Goal: Information Seeking & Learning: Compare options

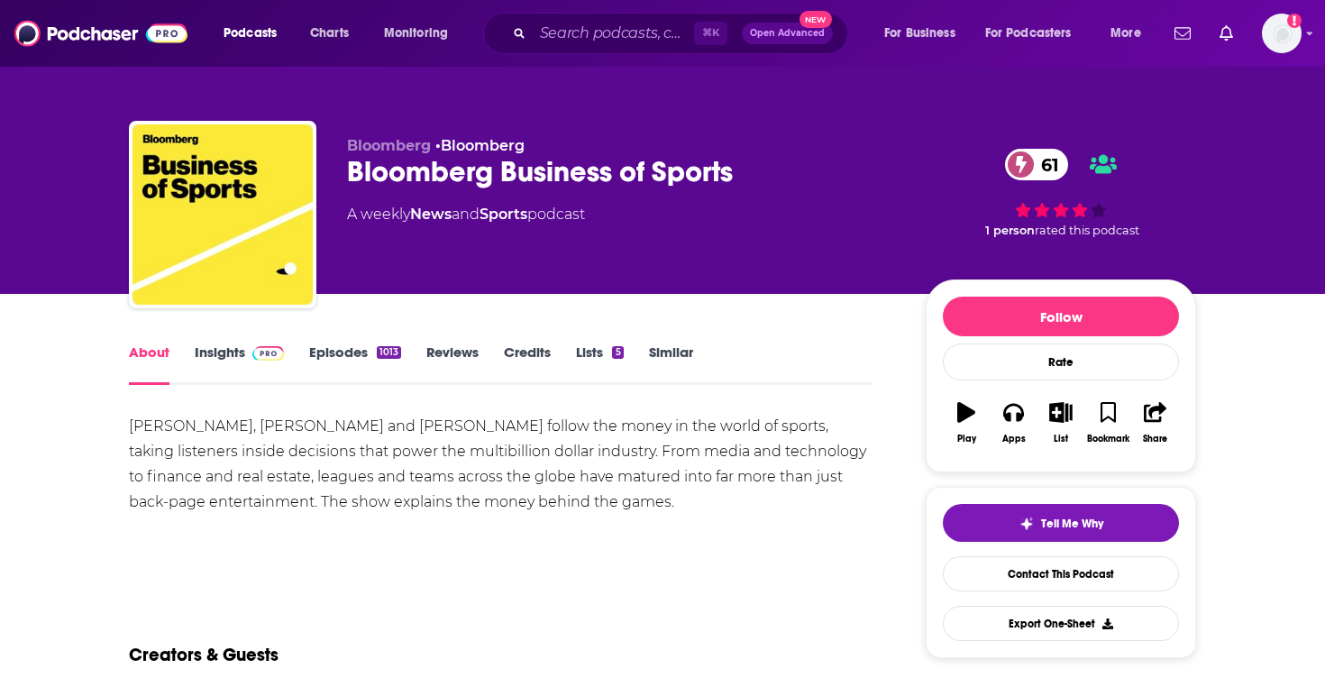
click at [254, 371] on link "Insights" at bounding box center [239, 363] width 89 height 41
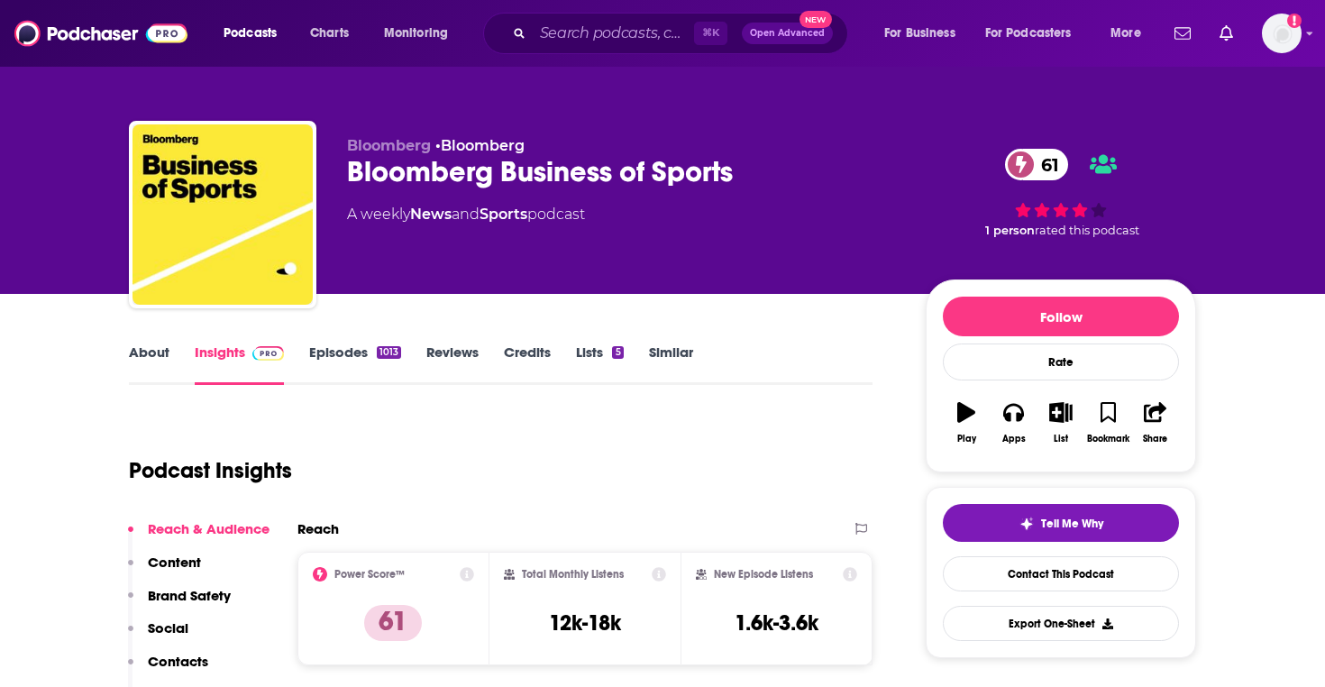
click at [372, 349] on link "Episodes 1013" at bounding box center [355, 363] width 92 height 41
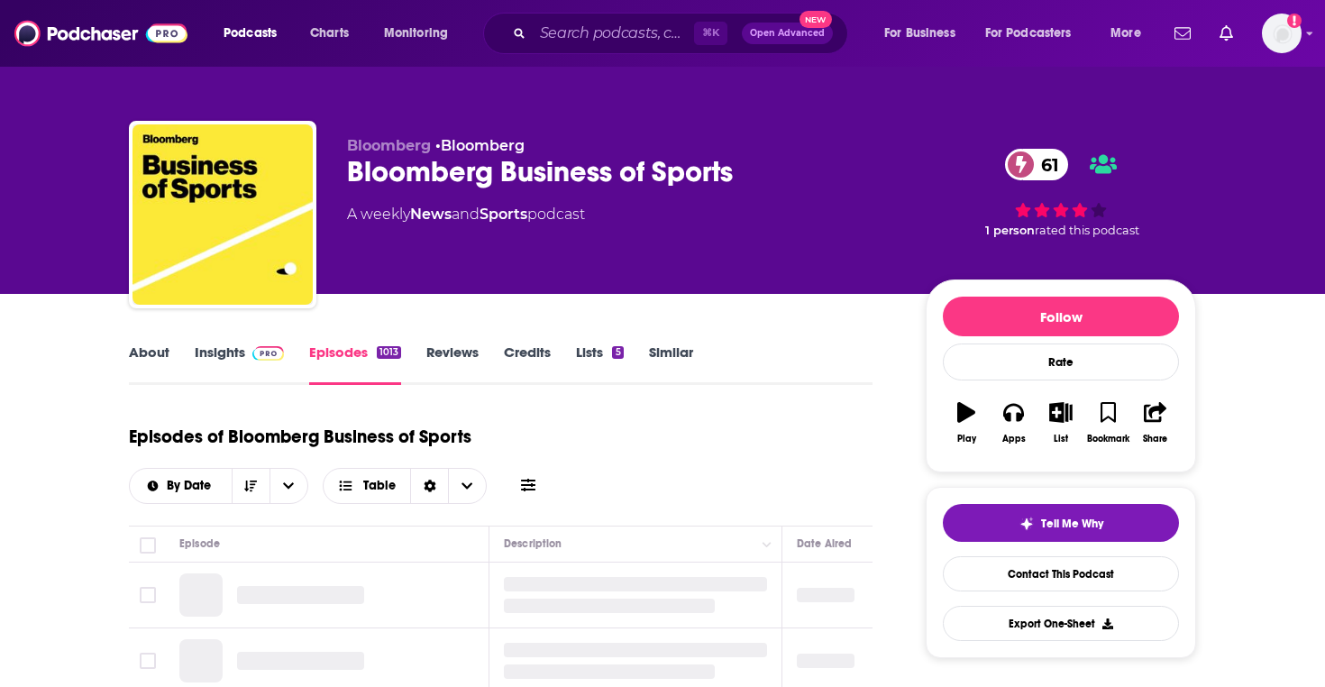
click at [240, 365] on link "Insights" at bounding box center [239, 363] width 89 height 41
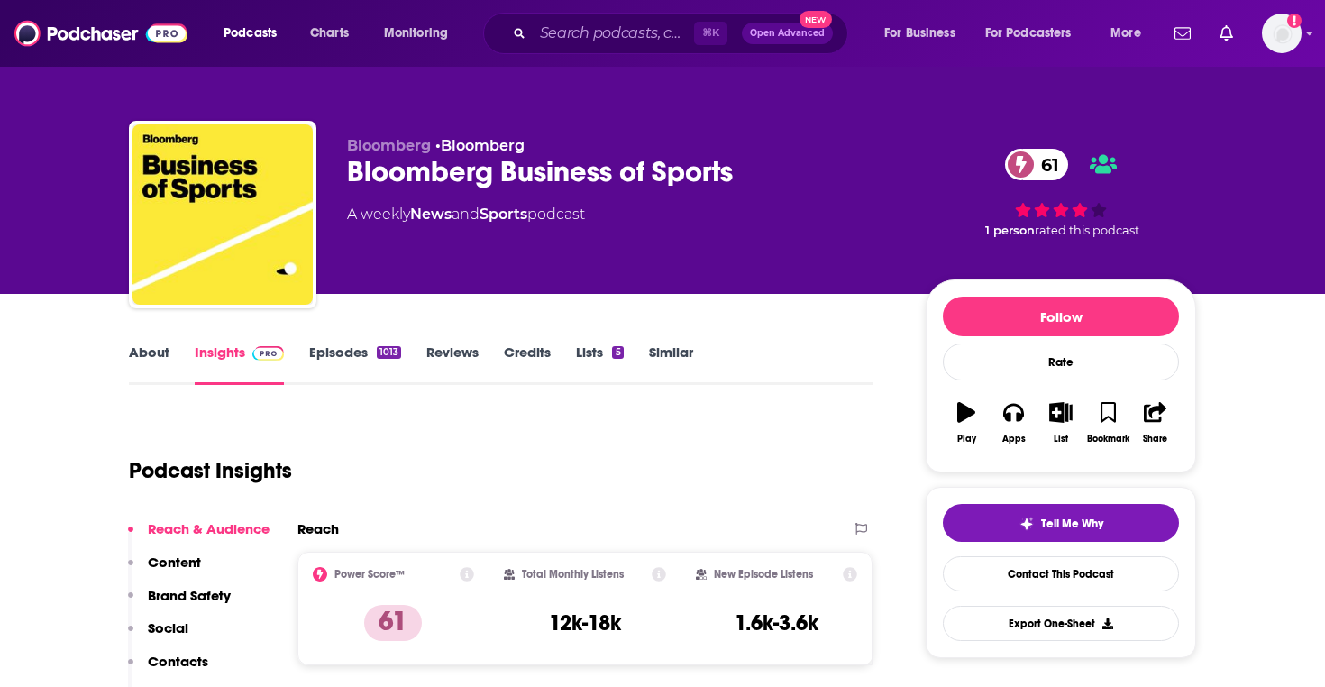
click at [154, 354] on link "About" at bounding box center [149, 363] width 41 height 41
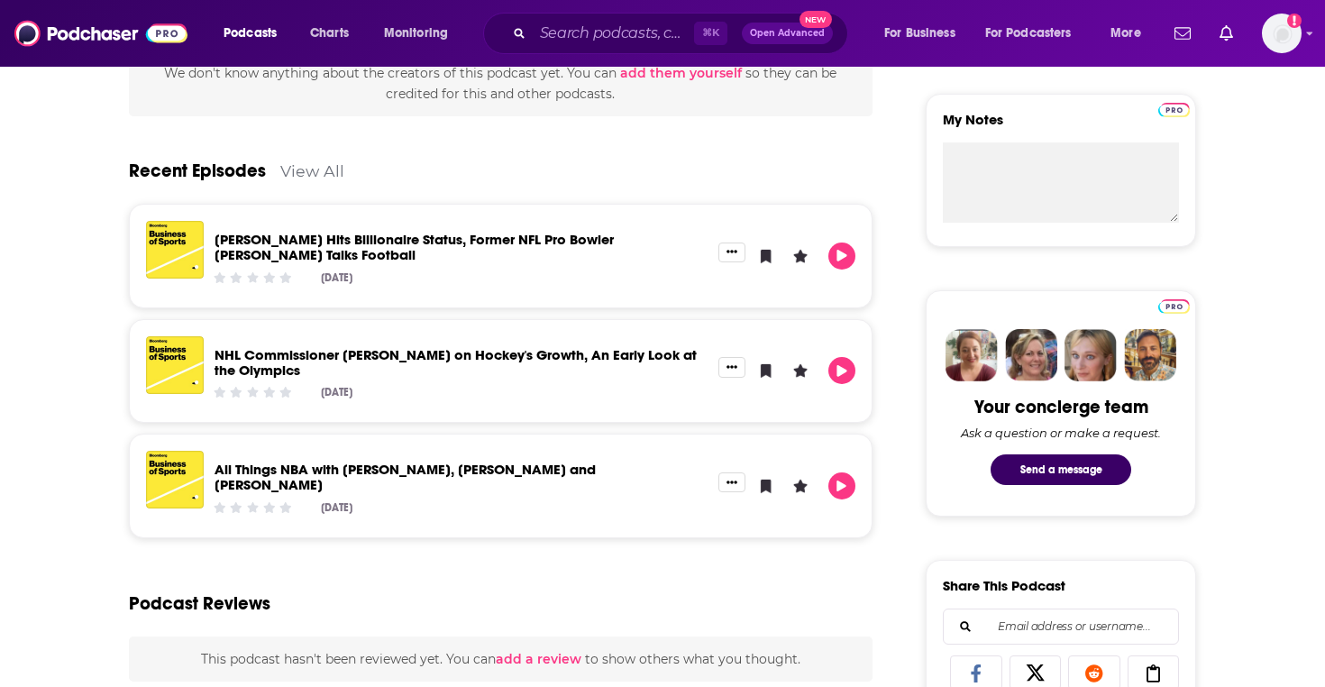
scroll to position [752, 0]
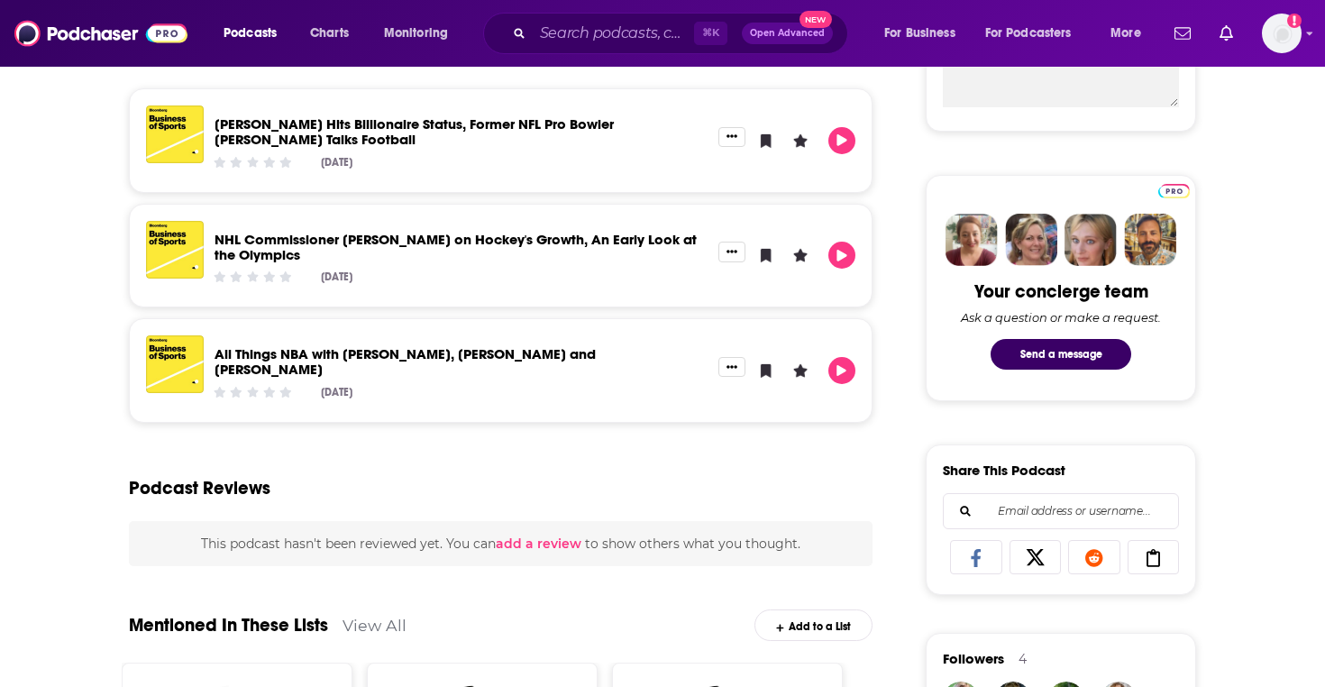
click at [455, 481] on div "Podcast Reviews" at bounding box center [500, 476] width 743 height 87
click at [468, 481] on div "Podcast Reviews" at bounding box center [500, 476] width 743 height 87
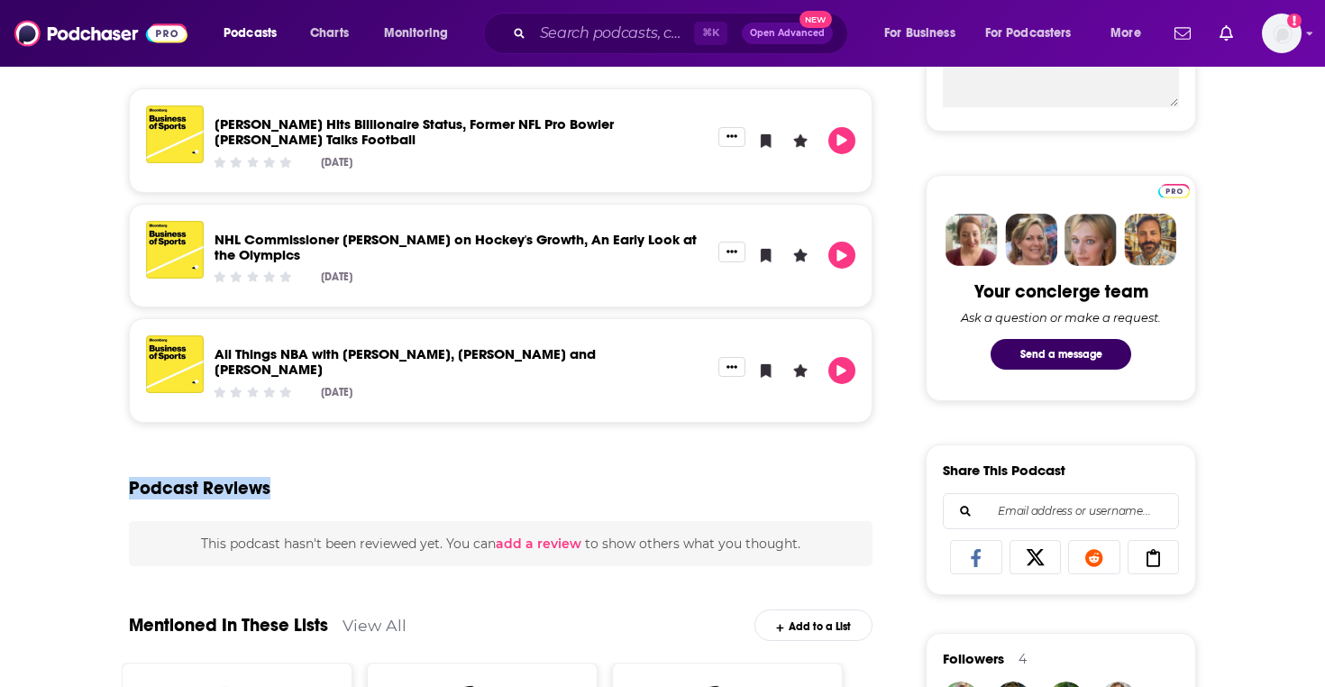
click at [468, 481] on div "Podcast Reviews" at bounding box center [500, 476] width 743 height 87
click at [474, 481] on div "Podcast Reviews" at bounding box center [500, 476] width 743 height 87
click at [531, 460] on div "Podcast Reviews" at bounding box center [500, 476] width 743 height 87
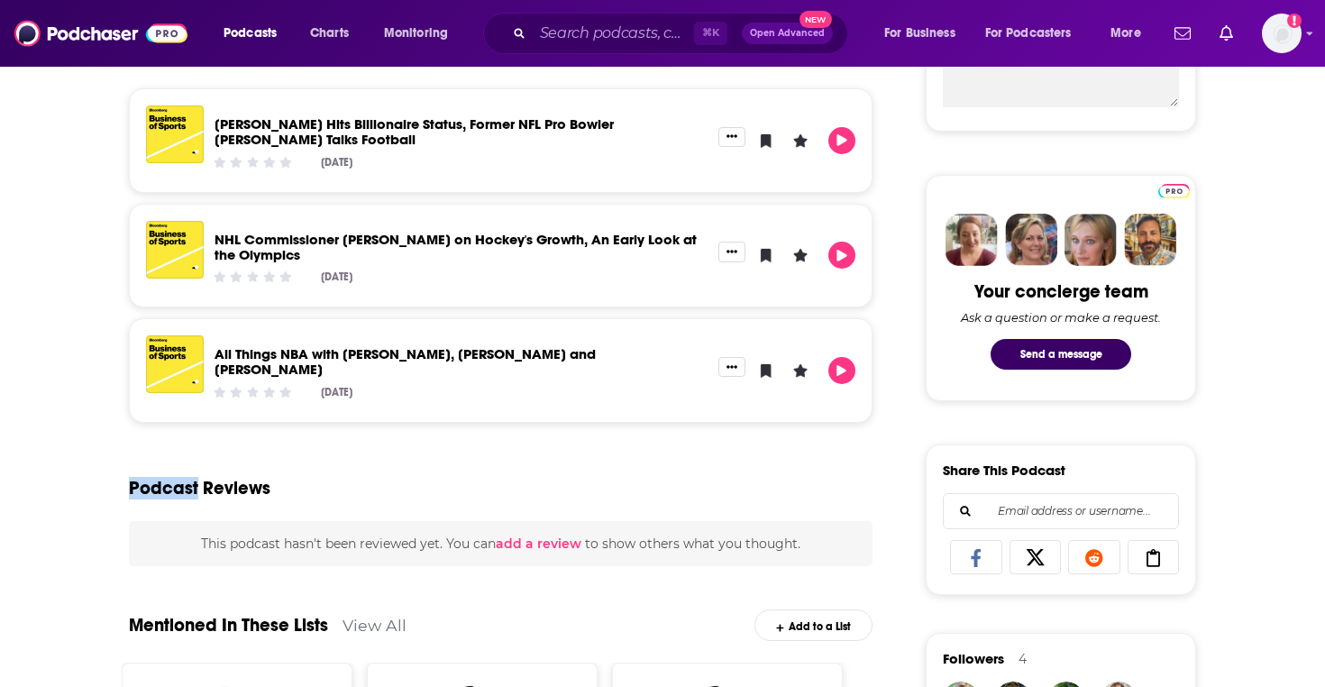
click at [531, 460] on div "Podcast Reviews" at bounding box center [500, 476] width 743 height 87
click at [550, 435] on div "Podcast Reviews" at bounding box center [500, 476] width 743 height 87
click at [551, 433] on div "Podcast Reviews" at bounding box center [500, 476] width 743 height 87
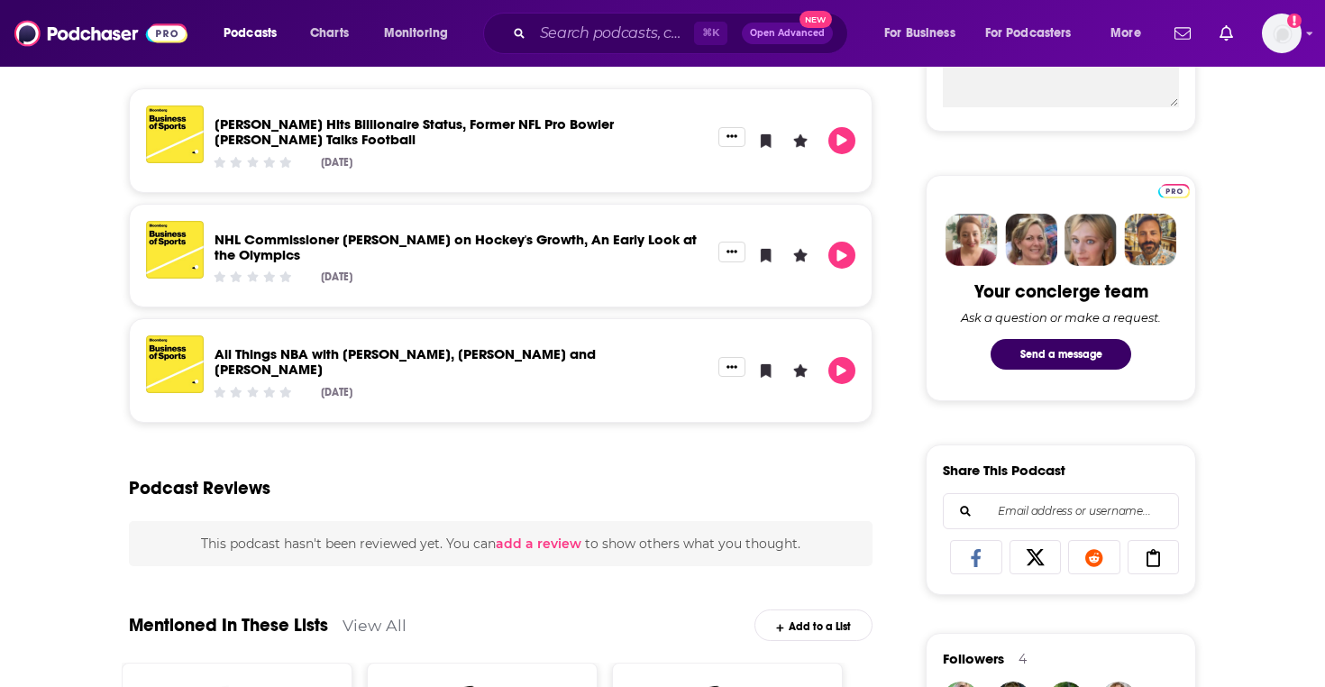
click at [552, 433] on div "Podcast Reviews" at bounding box center [500, 476] width 743 height 87
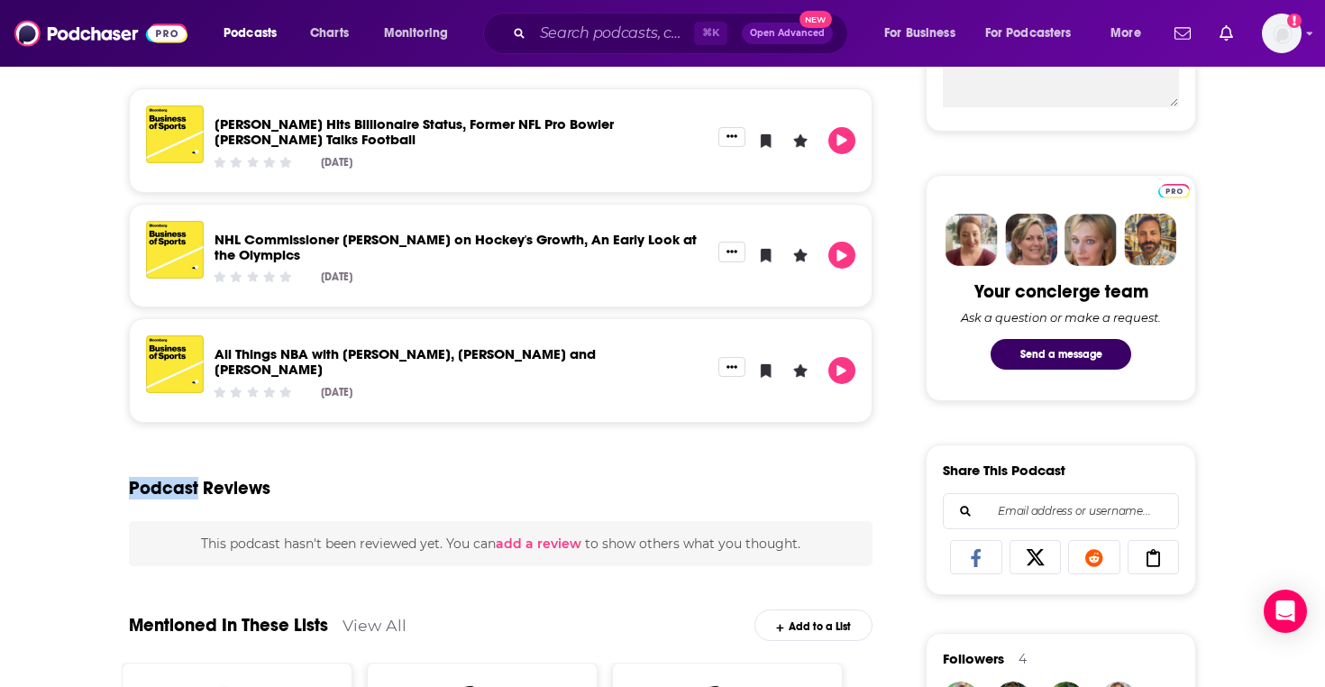
click at [552, 433] on div "Podcast Reviews" at bounding box center [500, 476] width 743 height 87
click at [586, 459] on div "Podcast Reviews" at bounding box center [500, 476] width 743 height 87
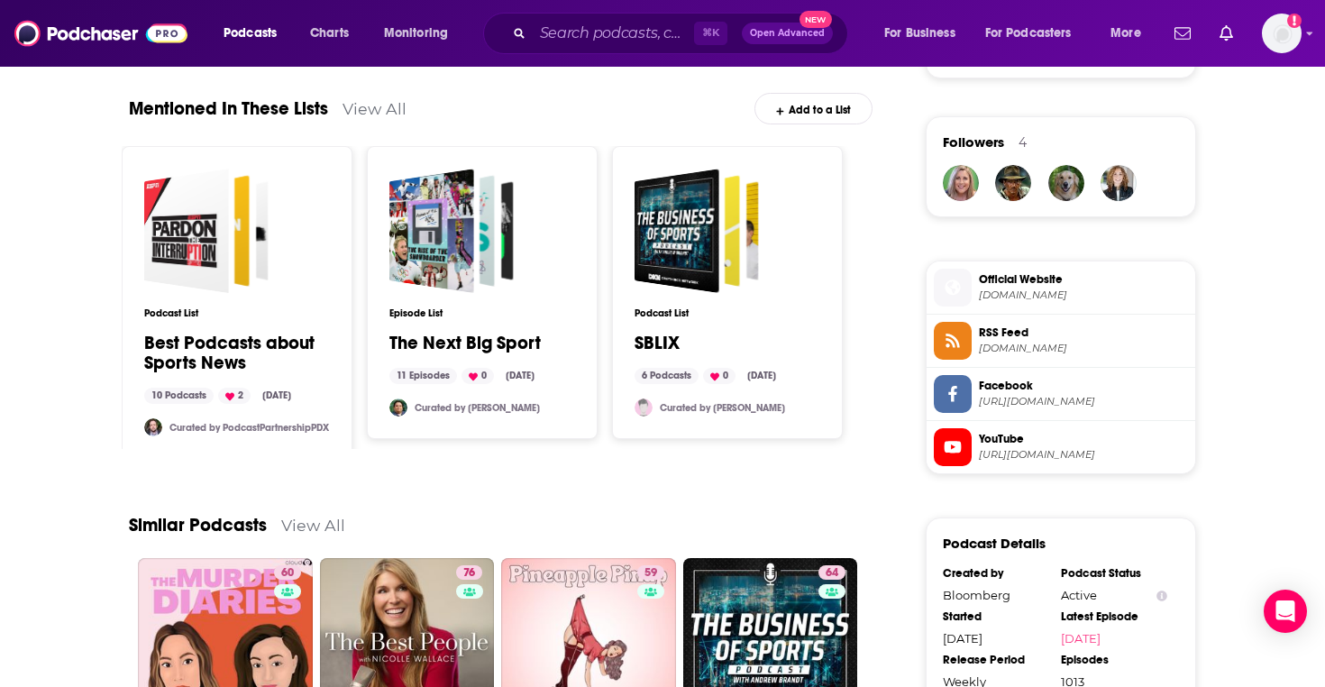
scroll to position [1482, 0]
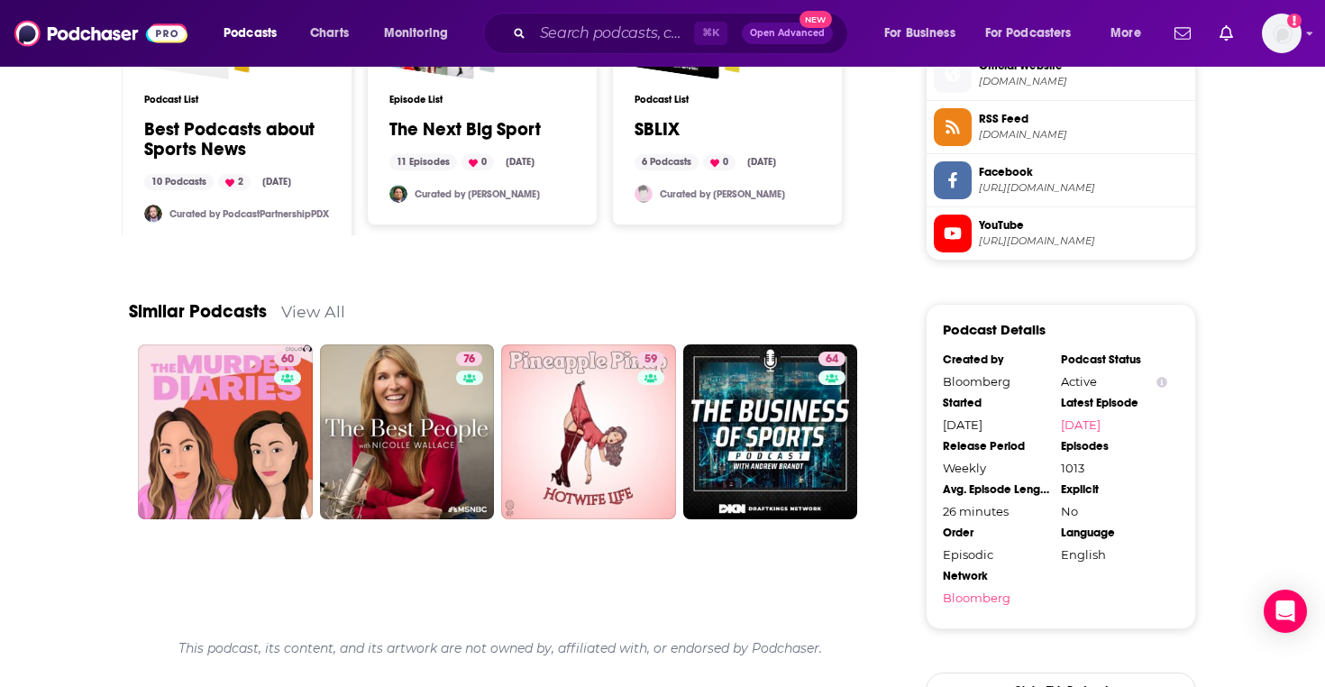
click at [310, 302] on link "View All" at bounding box center [313, 311] width 64 height 19
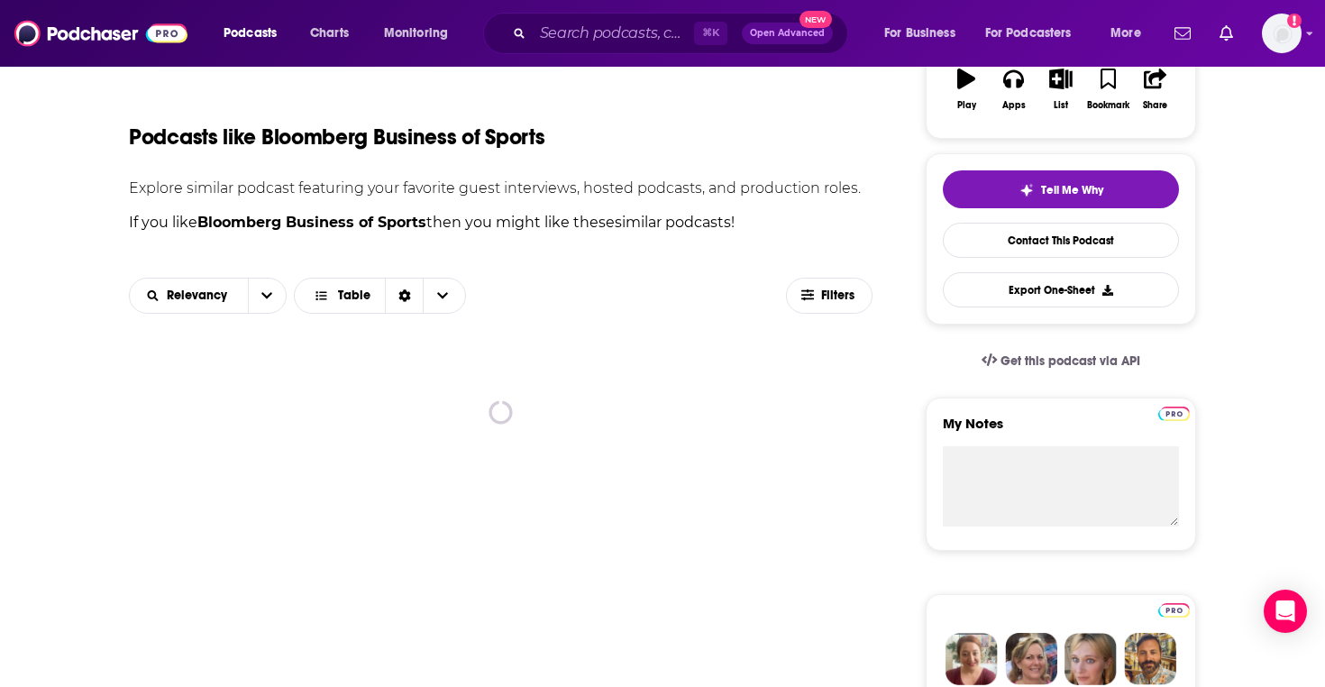
scroll to position [341, 0]
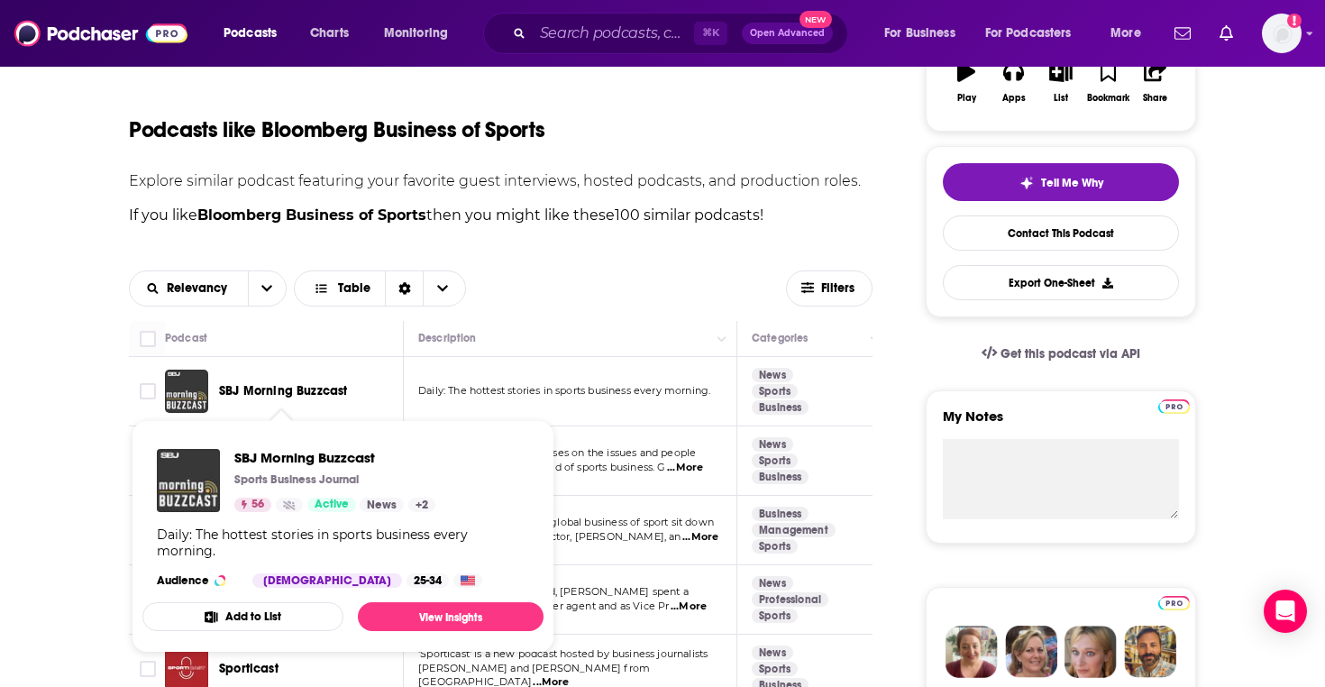
click at [552, 222] on p "If you like Bloomberg Business of Sports then you might like these 100 similar …" at bounding box center [500, 215] width 743 height 23
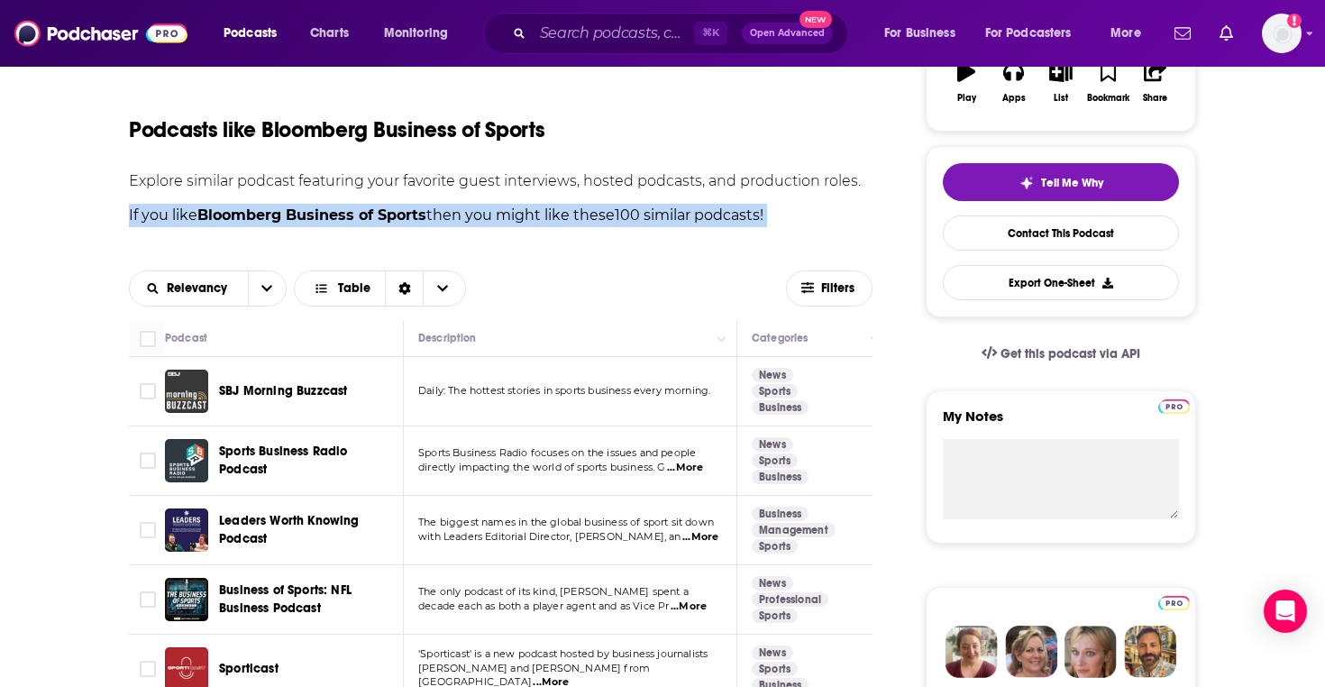
click at [141, 215] on p "If you like Bloomberg Business of Sports then you might like these 100 similar …" at bounding box center [500, 215] width 743 height 23
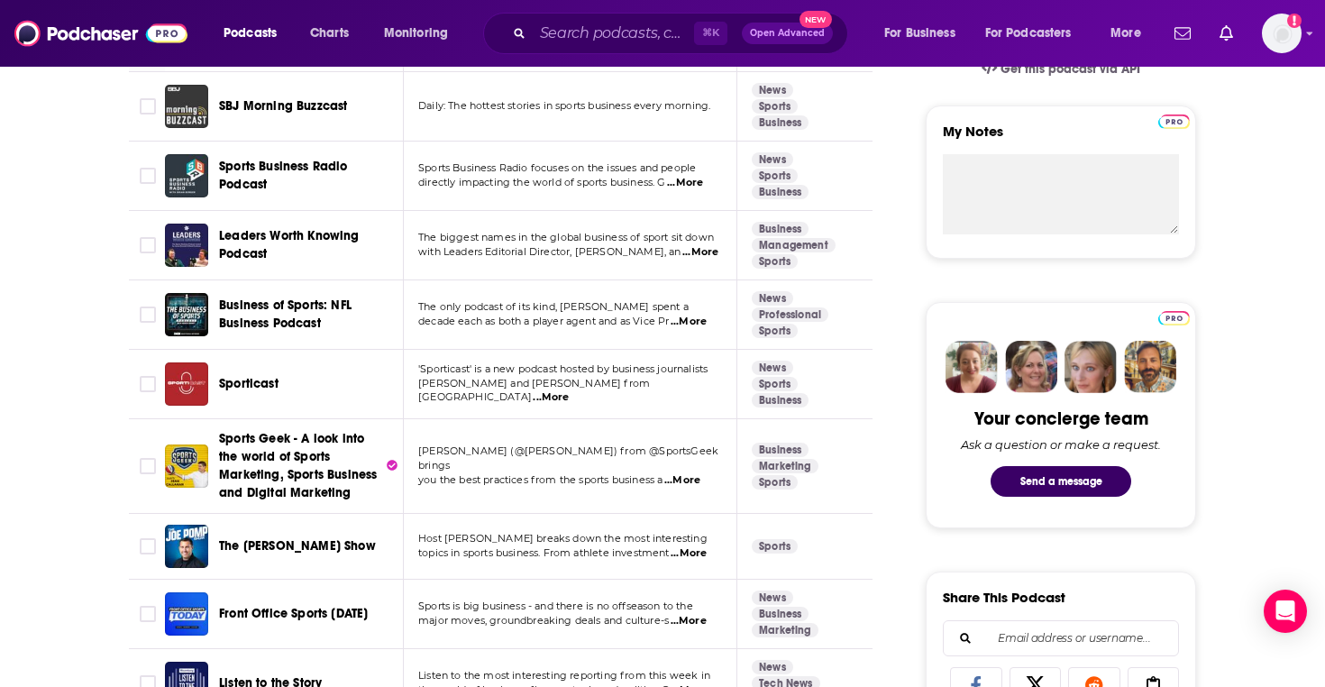
scroll to position [472, 0]
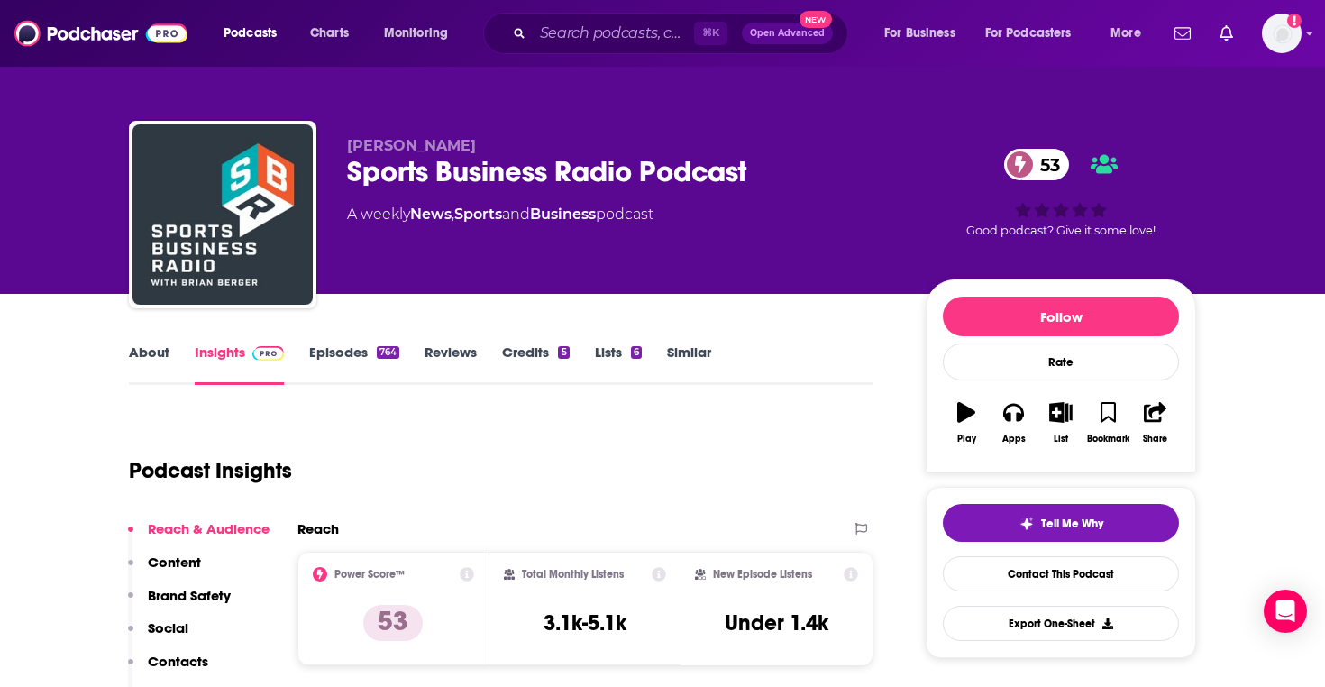
click at [329, 353] on link "Episodes 764" at bounding box center [354, 363] width 90 height 41
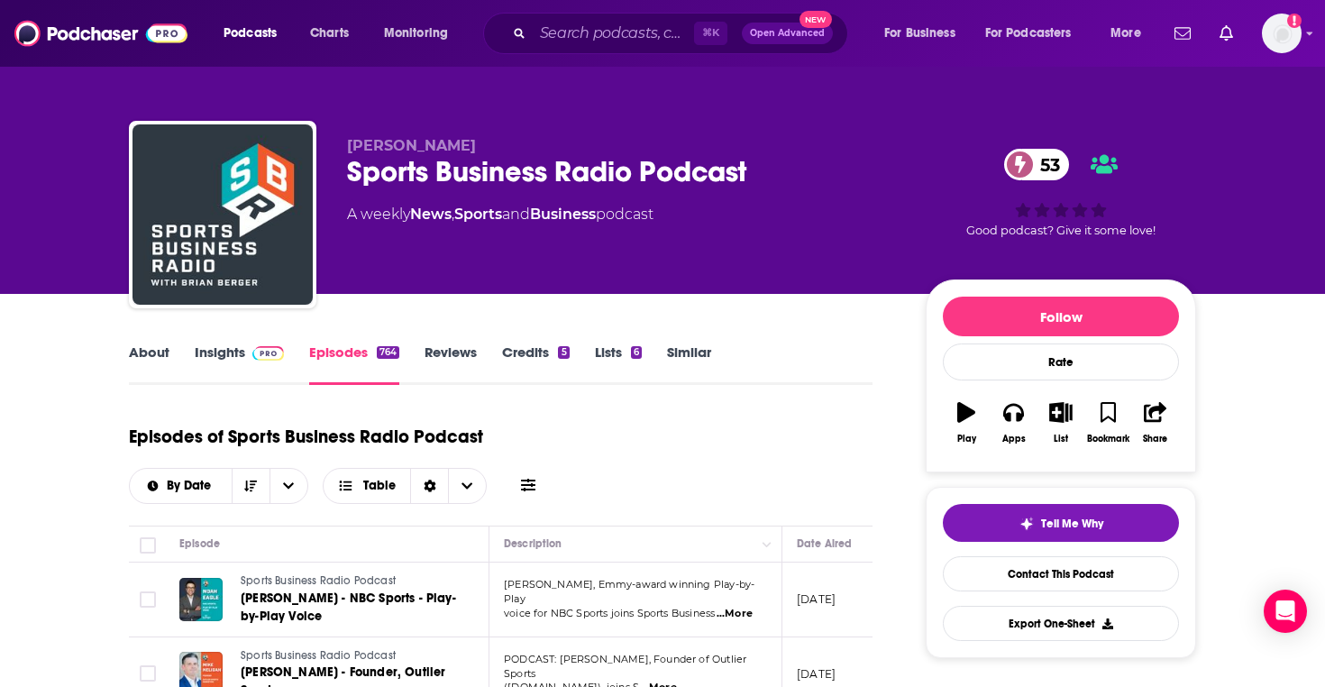
click at [608, 186] on div "Sports Business Radio Podcast 53" at bounding box center [622, 171] width 550 height 35
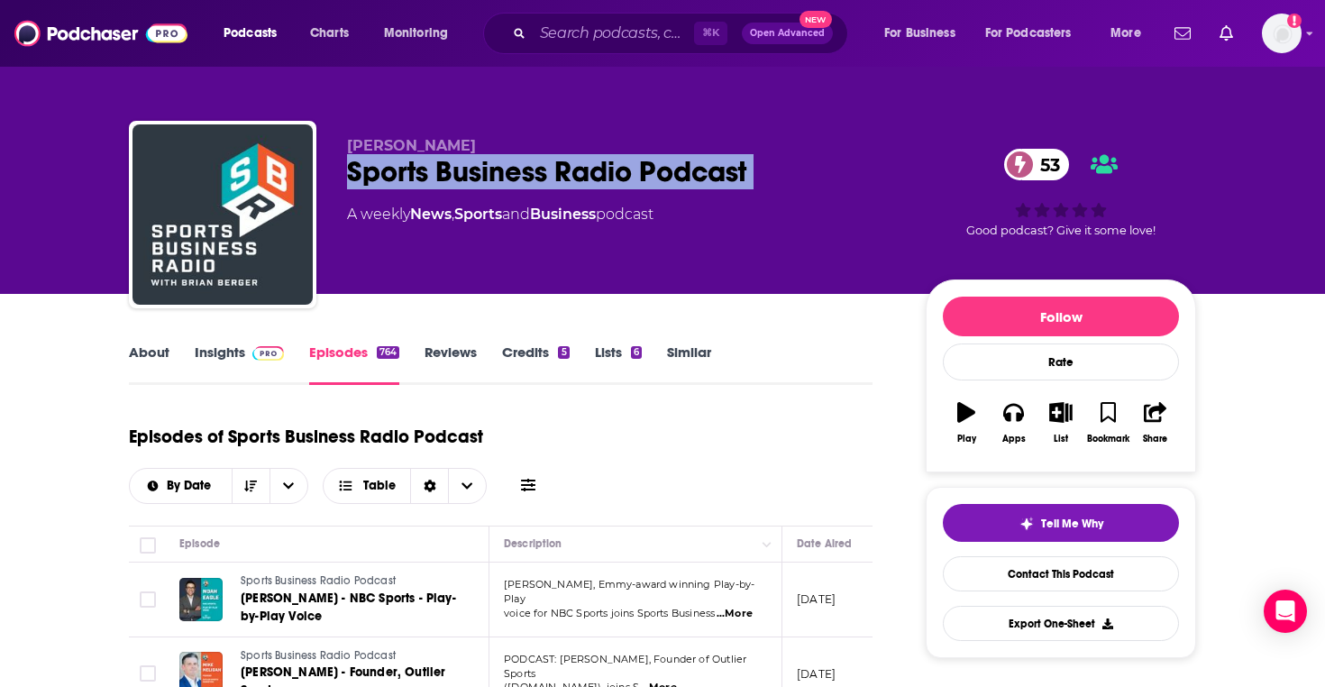
click at [608, 186] on div "Sports Business Radio Podcast 53" at bounding box center [622, 171] width 550 height 35
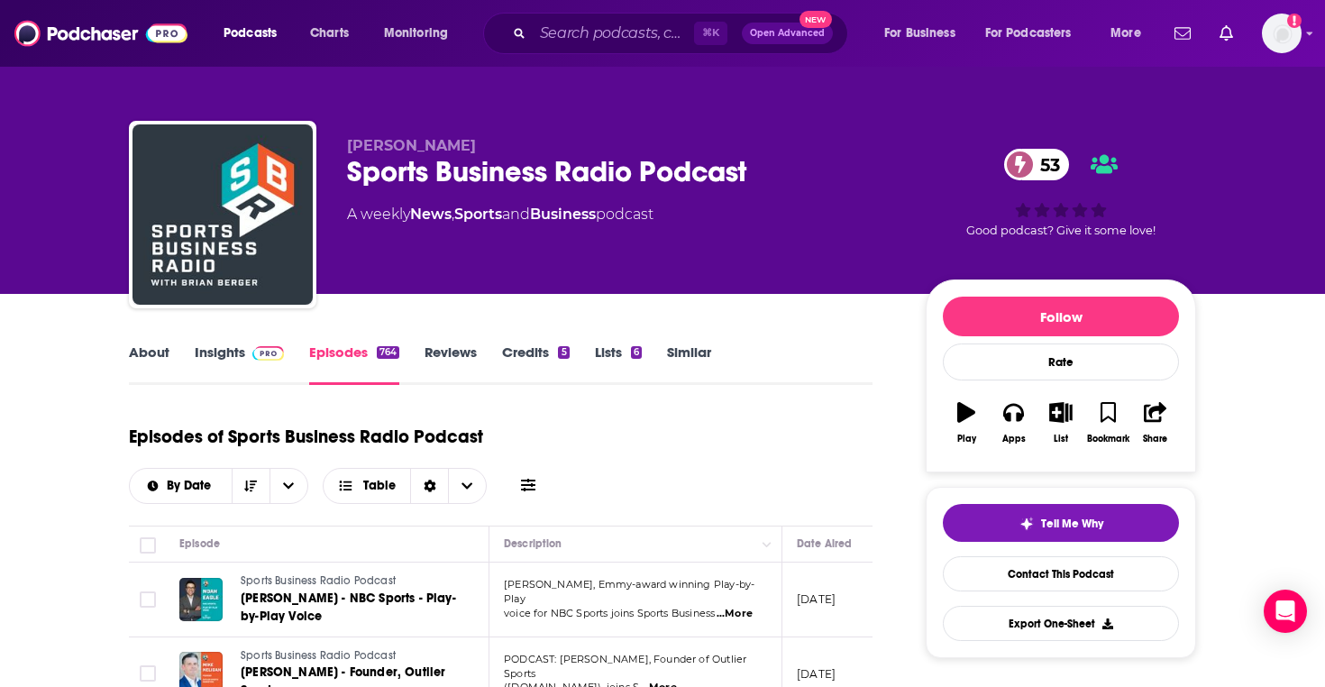
click at [675, 185] on div "Sports Business Radio Podcast 53" at bounding box center [622, 171] width 550 height 35
